Goal: Task Accomplishment & Management: Manage account settings

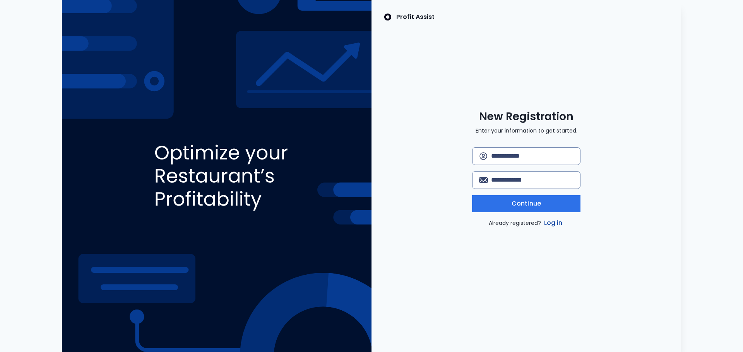
click at [555, 226] on link "Log in" at bounding box center [553, 223] width 22 height 9
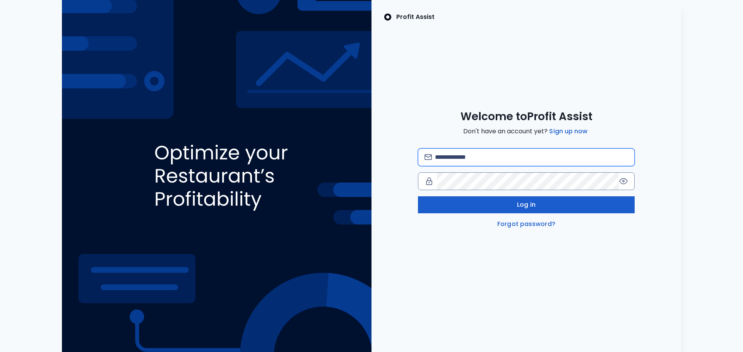
type input "**********"
click at [536, 206] on button "Log in" at bounding box center [526, 205] width 217 height 17
